Goal: Task Accomplishment & Management: Use online tool/utility

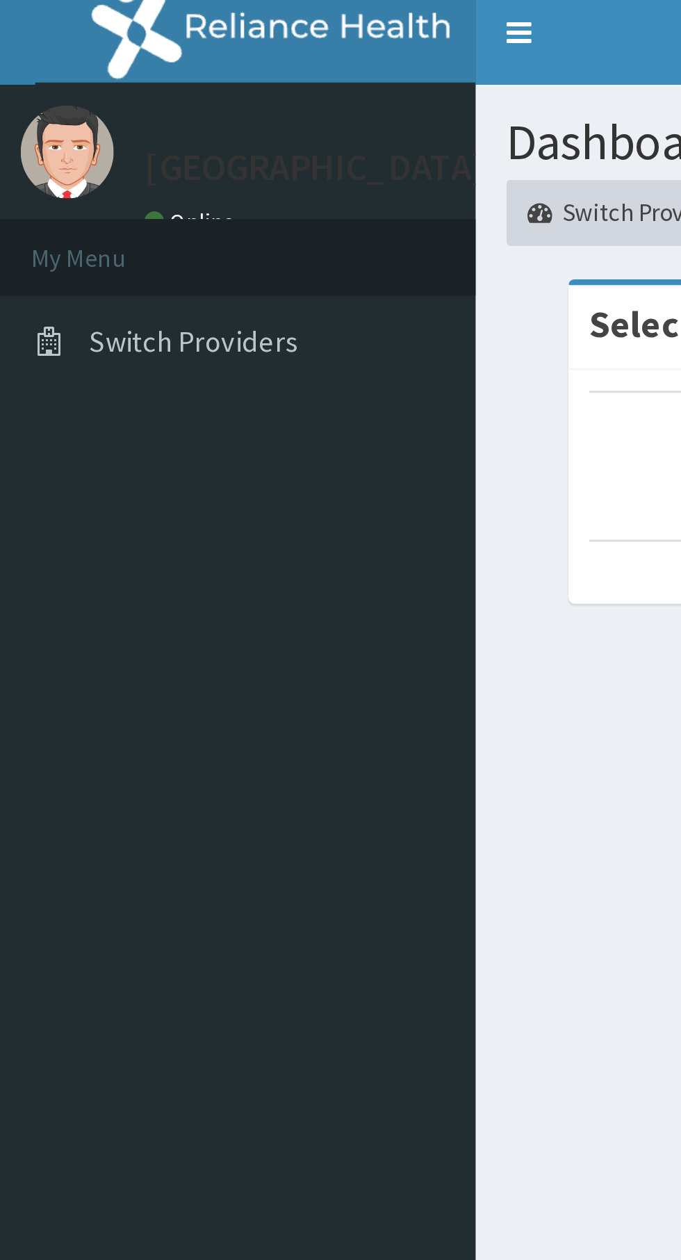
click at [26, 90] on li "My Menu" at bounding box center [80, 93] width 160 height 26
click at [83, 122] on span "Switch Providers" at bounding box center [65, 121] width 71 height 13
